Goal: Find specific page/section: Find specific page/section

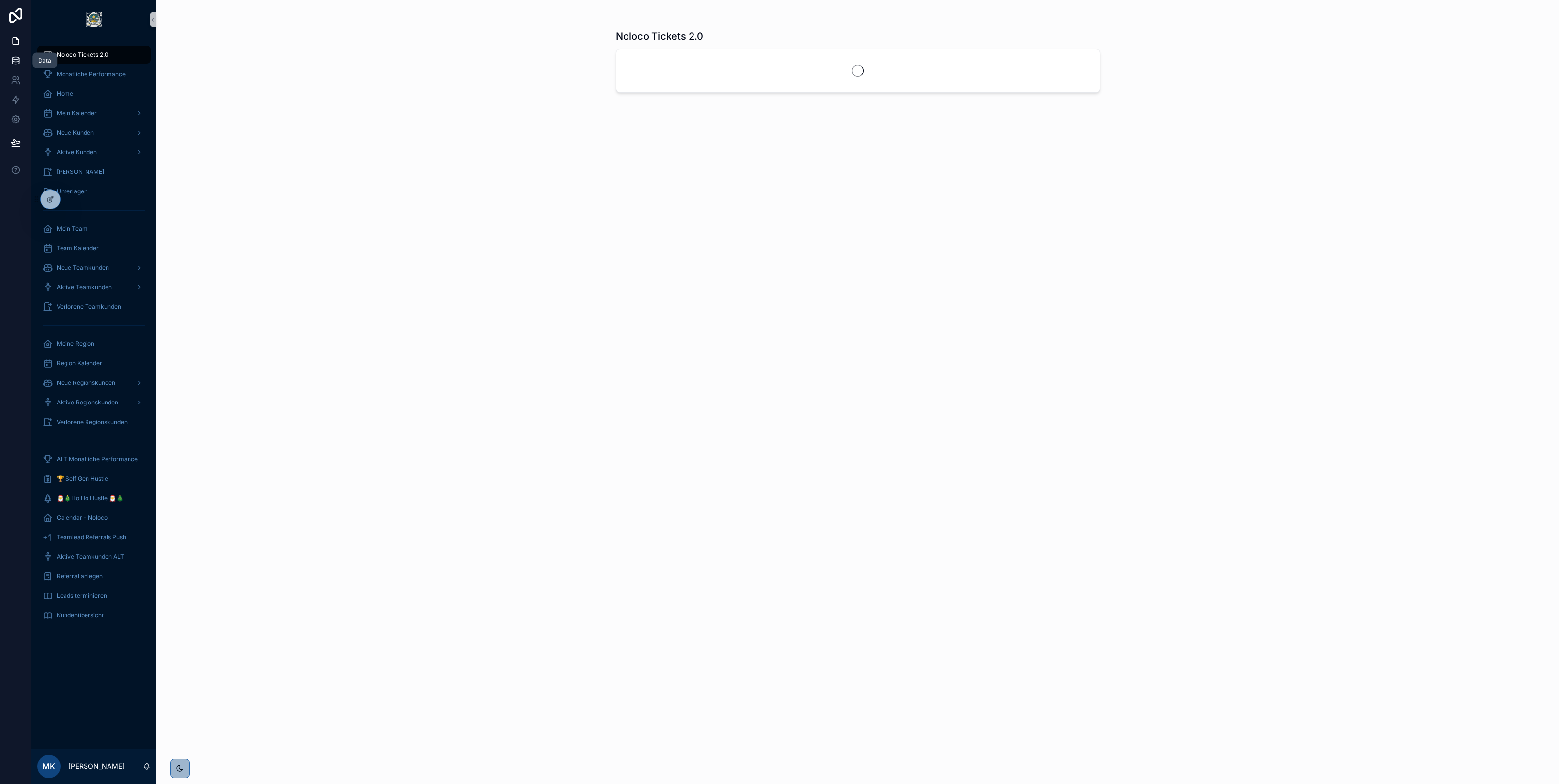
click at [18, 55] on icon at bounding box center [16, 60] width 10 height 10
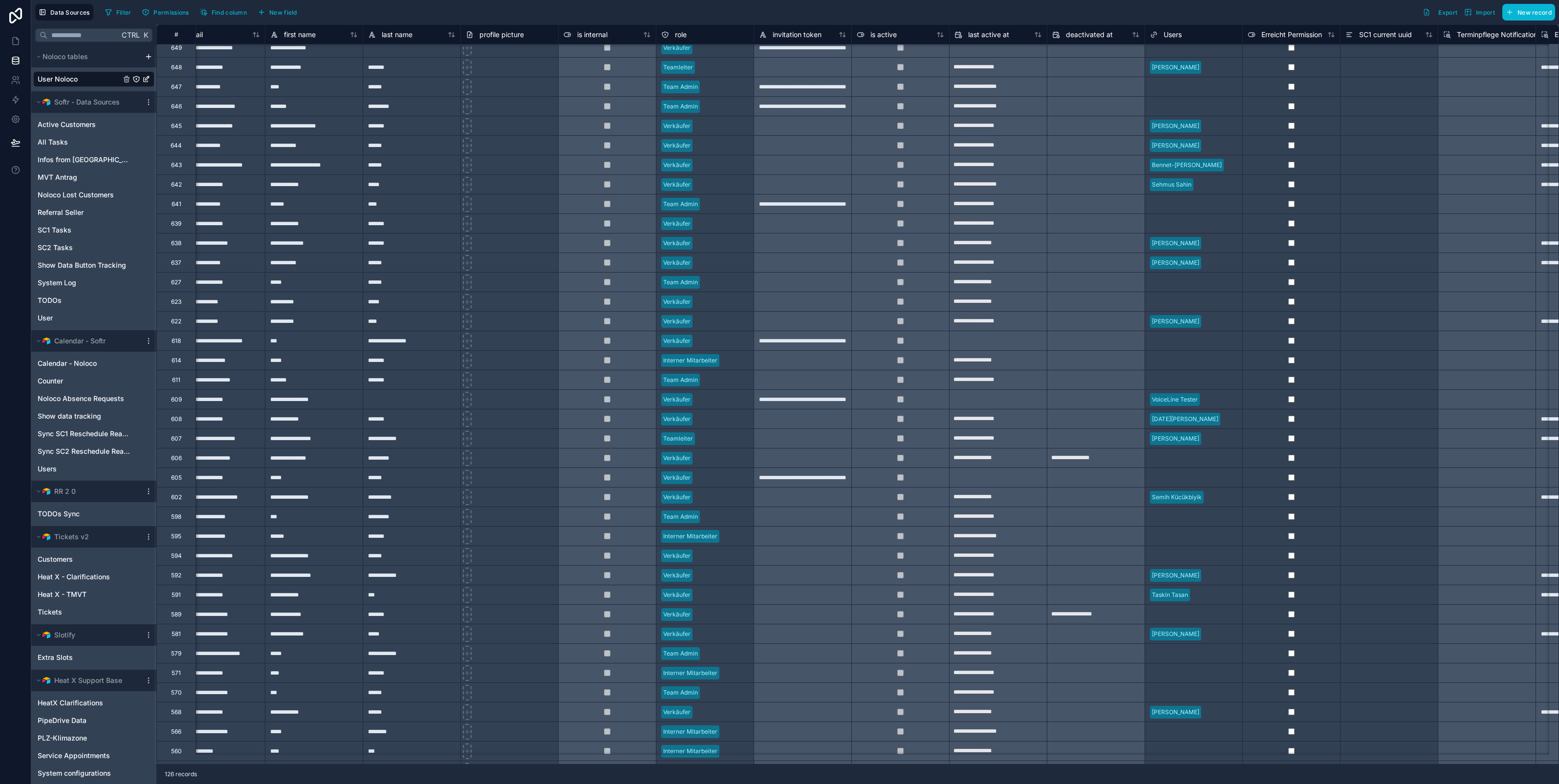
scroll to position [104, 0]
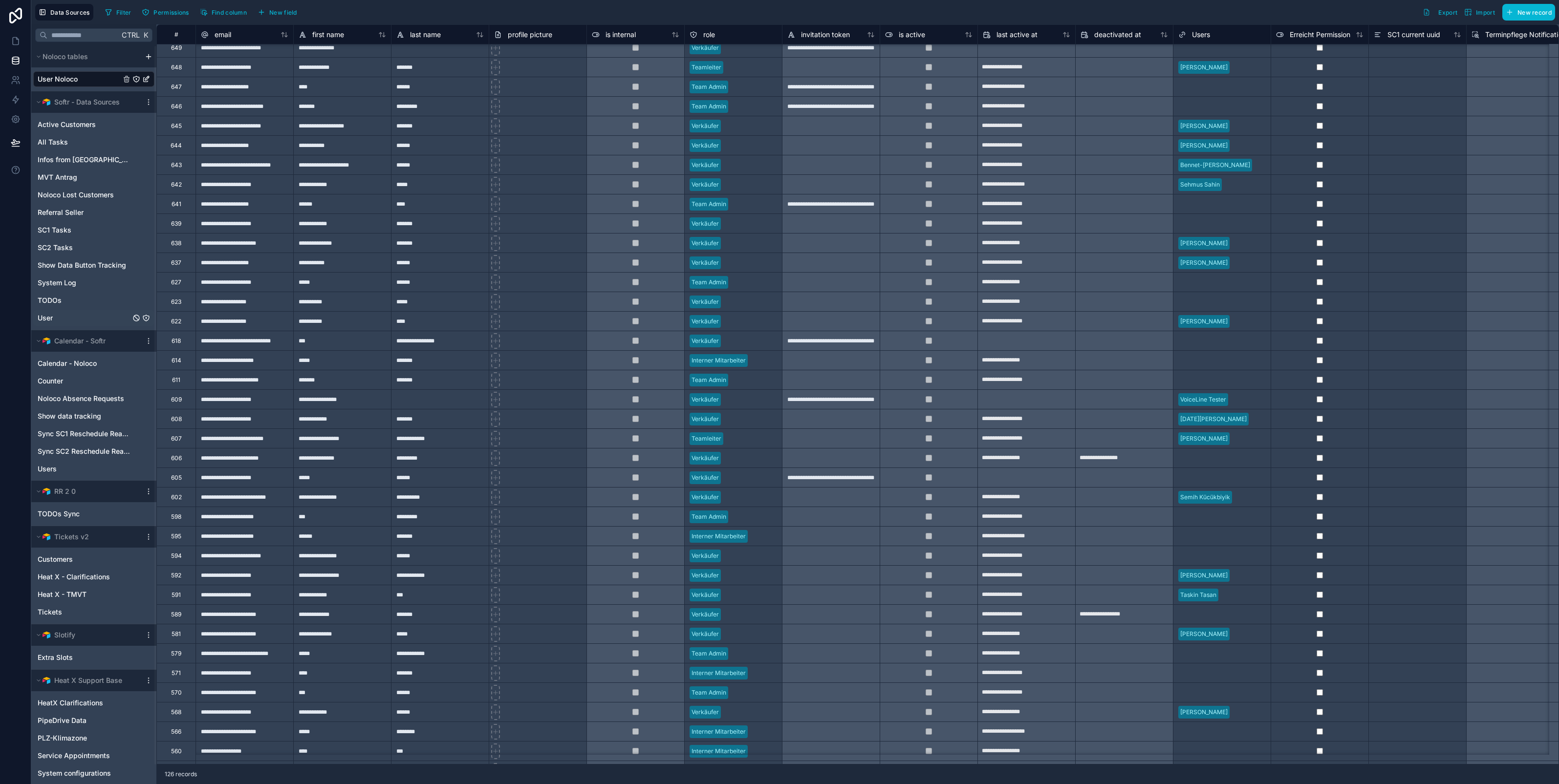
click at [59, 315] on link "User" at bounding box center [84, 318] width 92 height 10
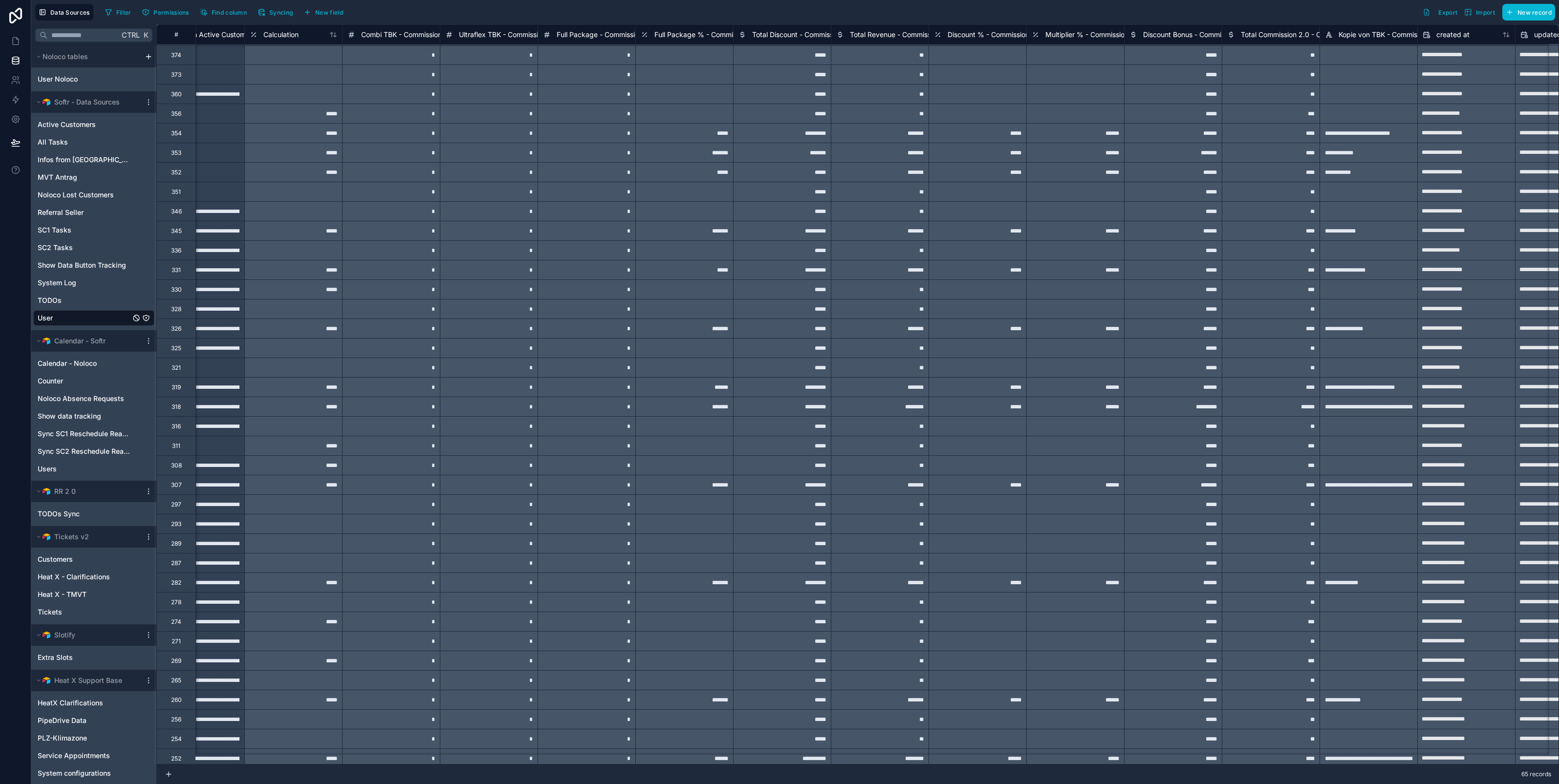
scroll to position [18, 14313]
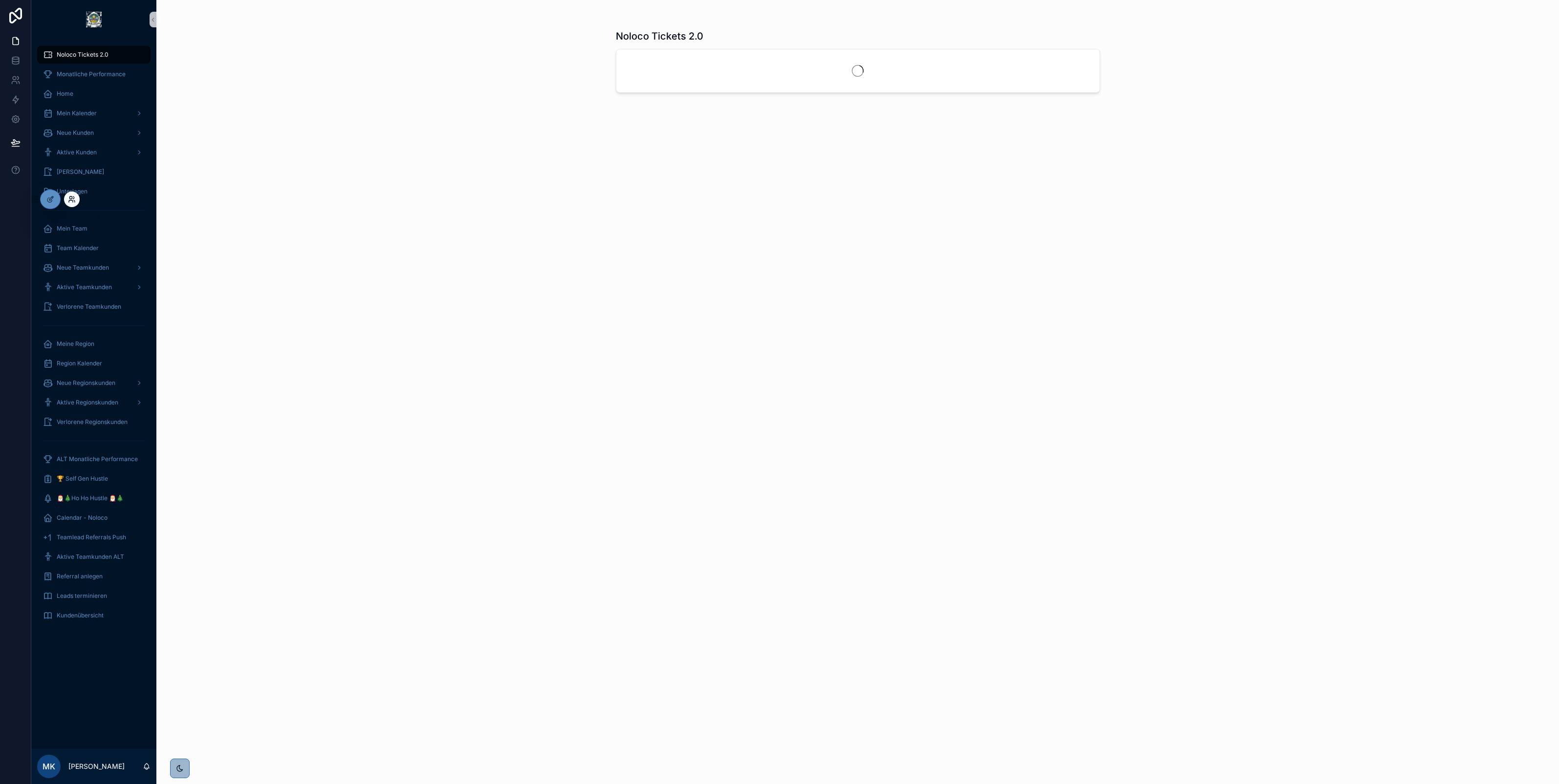
click at [71, 202] on icon at bounding box center [71, 199] width 7 height 7
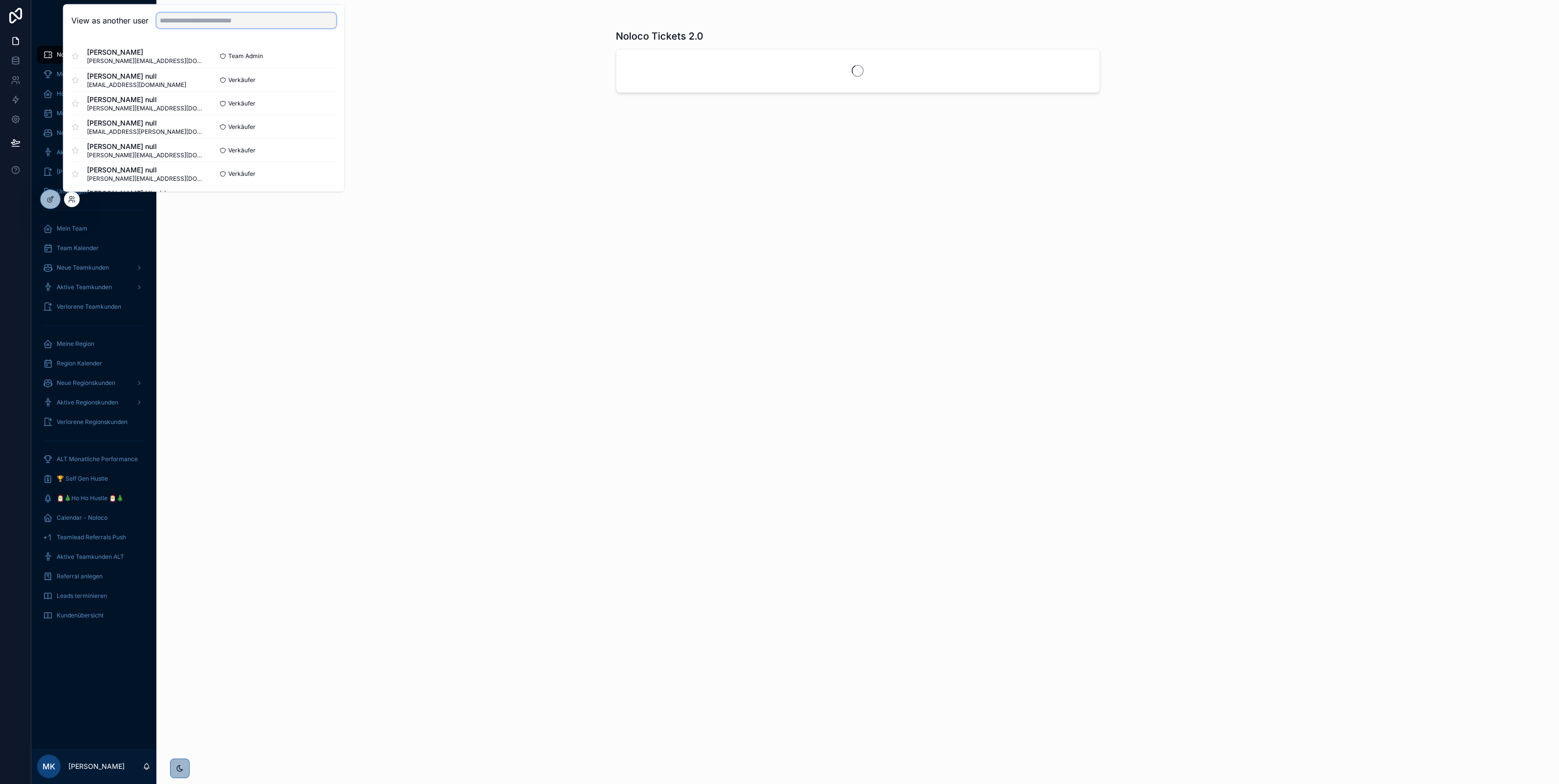
click at [179, 18] on input "text" at bounding box center [246, 20] width 180 height 16
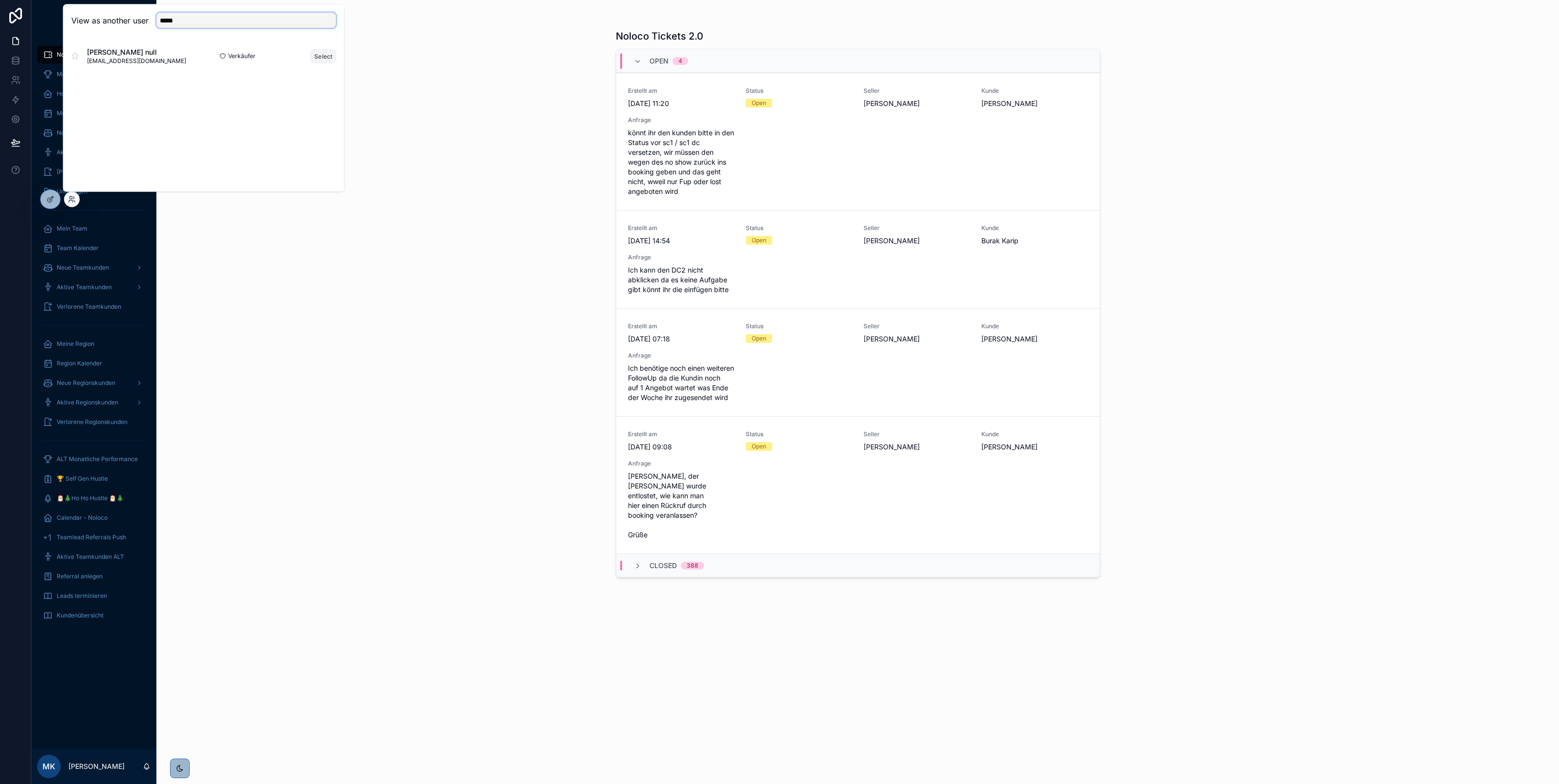
type input "*****"
click at [314, 56] on button "Select" at bounding box center [324, 55] width 26 height 14
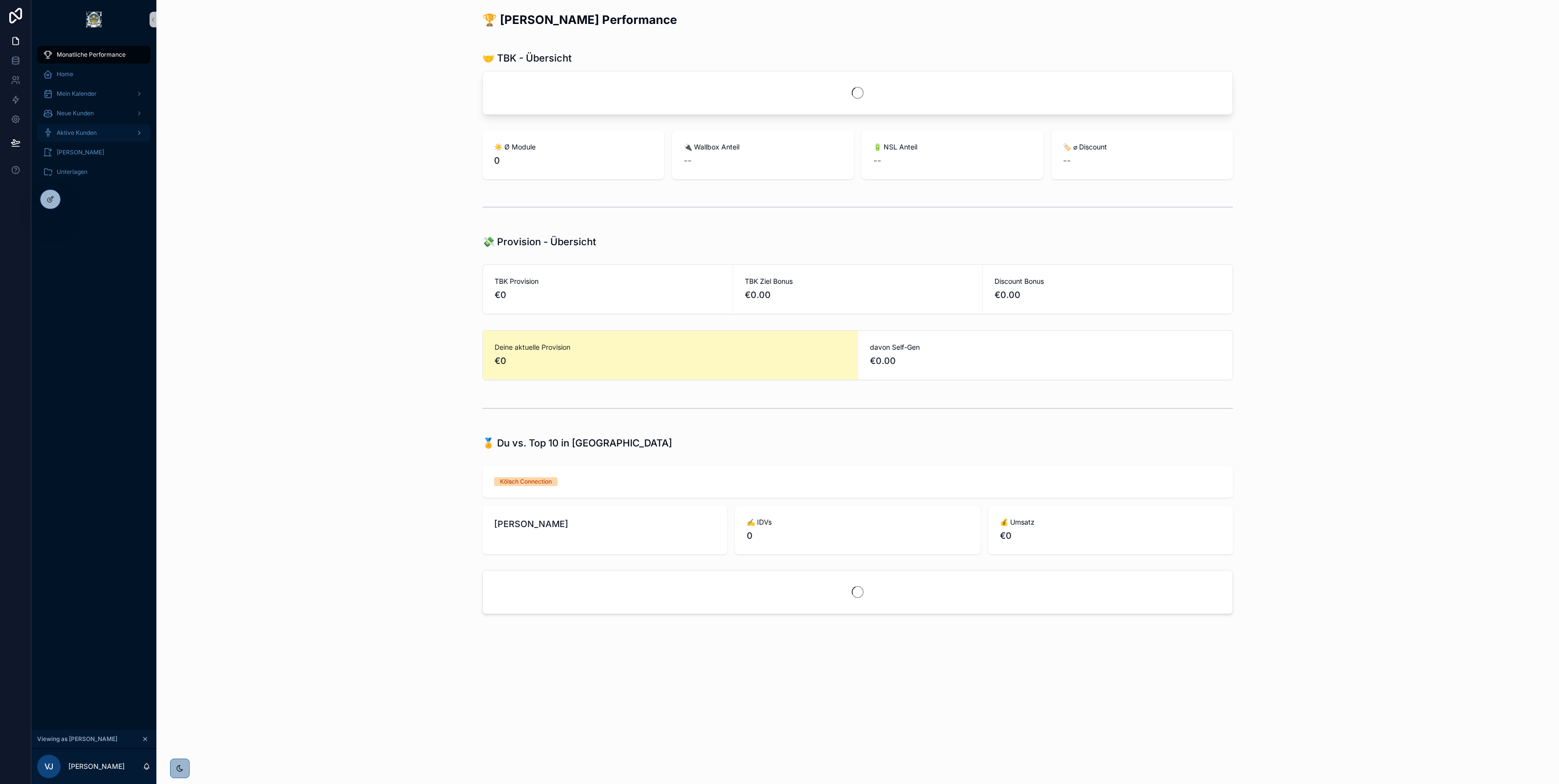
click at [88, 130] on span "Aktive Kunden" at bounding box center [77, 132] width 40 height 7
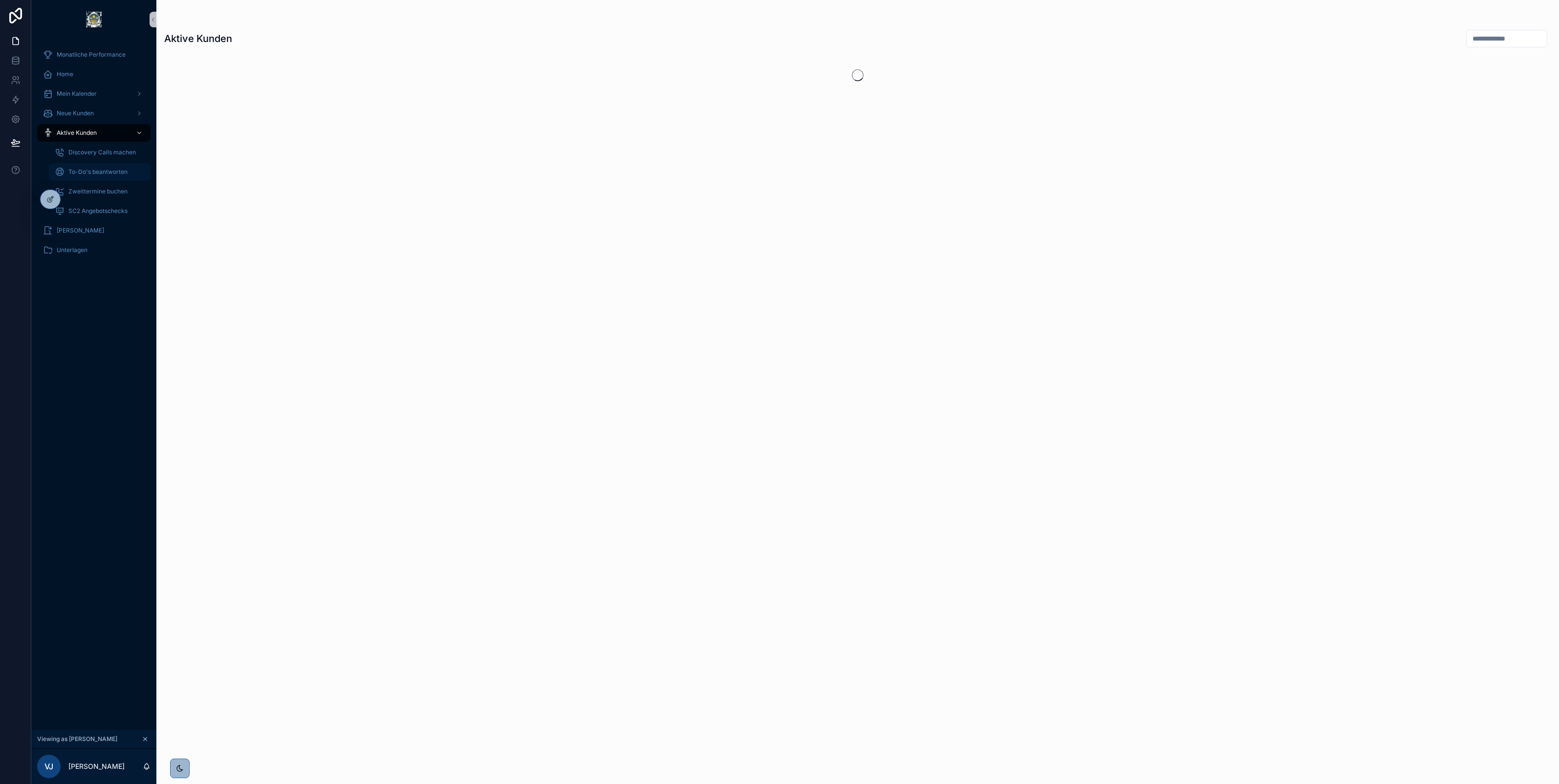
click at [88, 168] on span "To-Do's beantworten" at bounding box center [98, 172] width 59 height 7
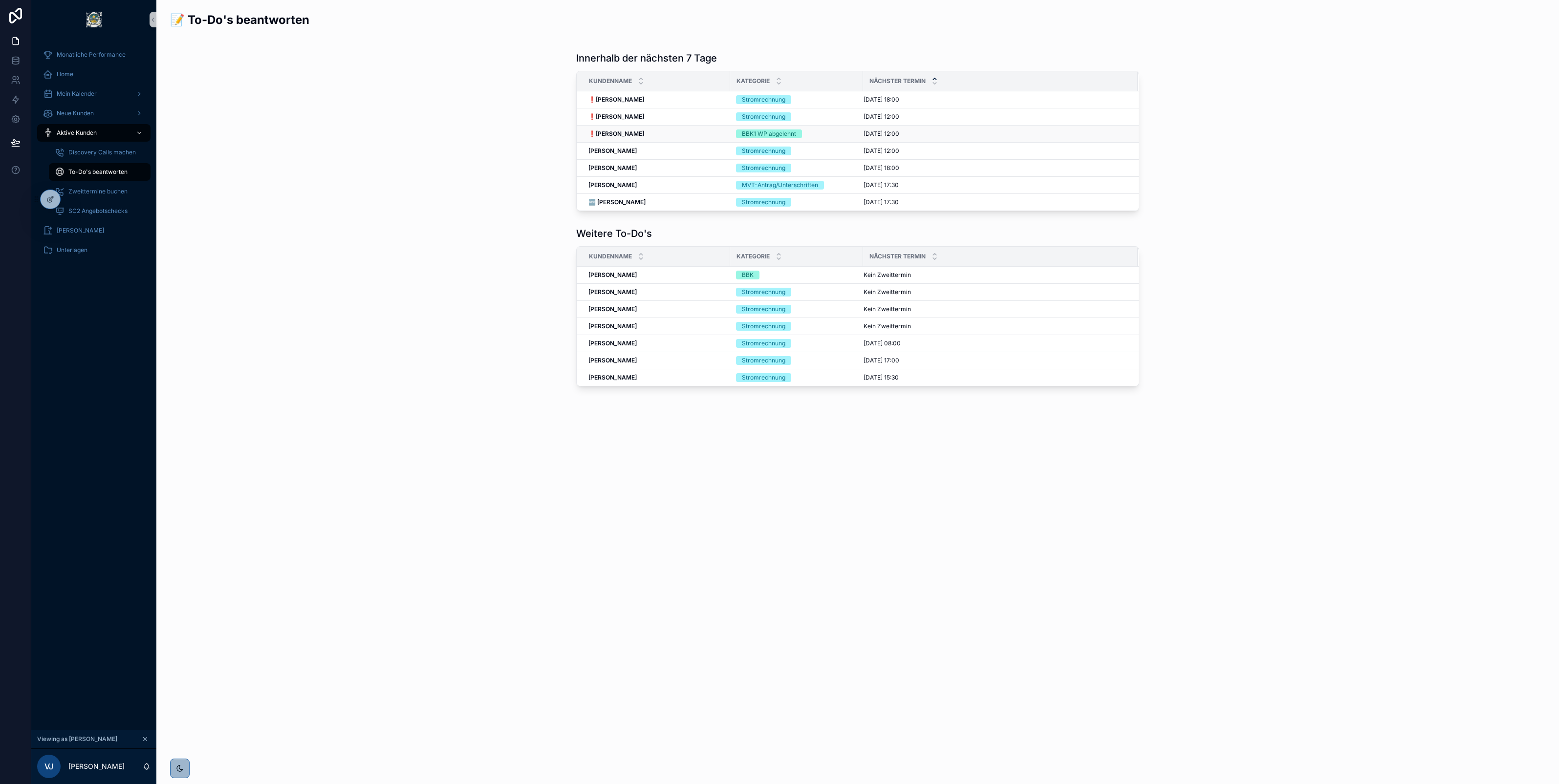
click at [654, 131] on div "❗[PERSON_NAME] ❗[PERSON_NAME]" at bounding box center [656, 133] width 136 height 7
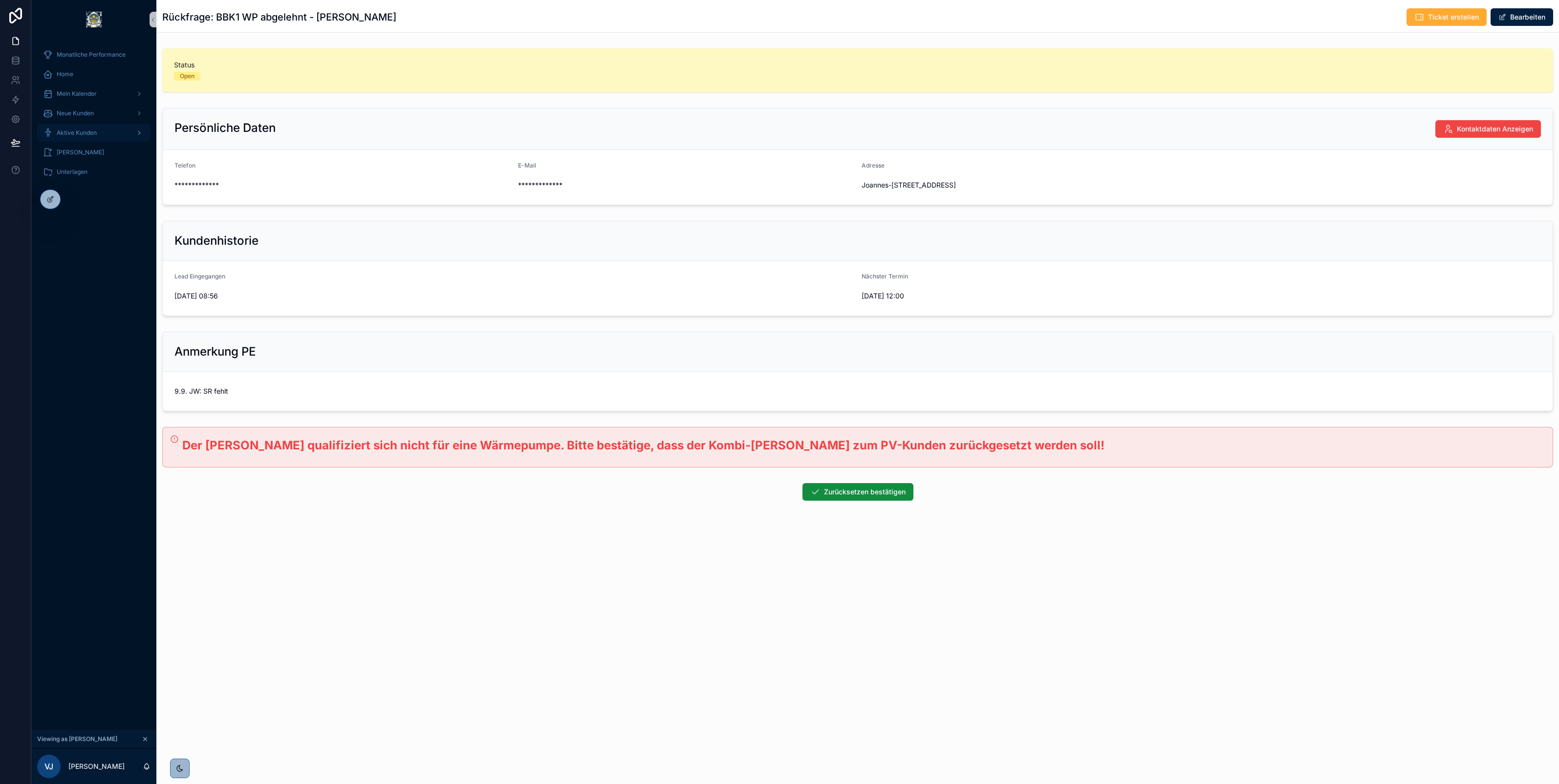
click at [73, 132] on span "Aktive Kunden" at bounding box center [77, 132] width 40 height 7
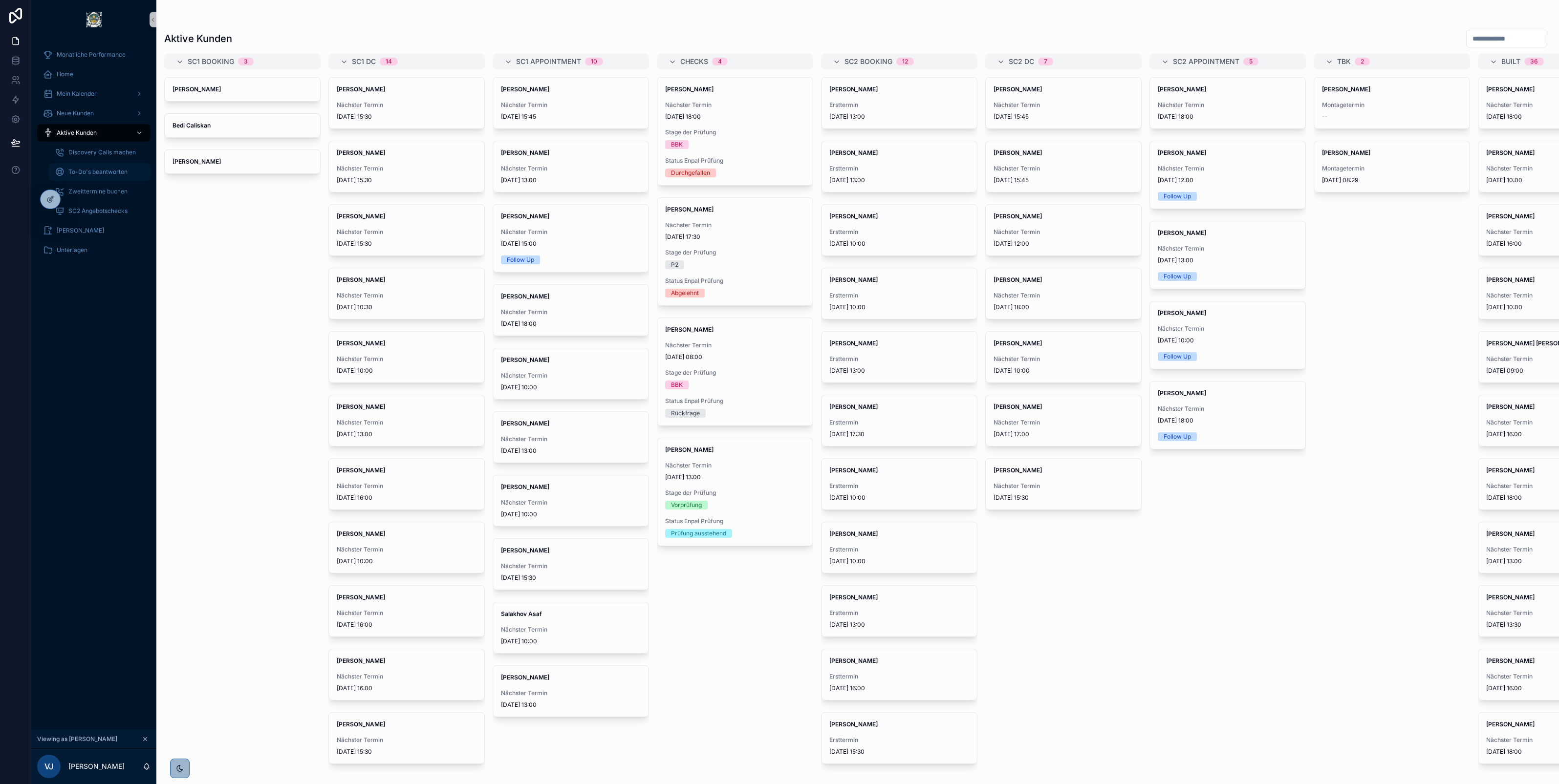
click at [83, 172] on span "To-Do's beantworten" at bounding box center [98, 172] width 59 height 7
